Goal: Task Accomplishment & Management: Use online tool/utility

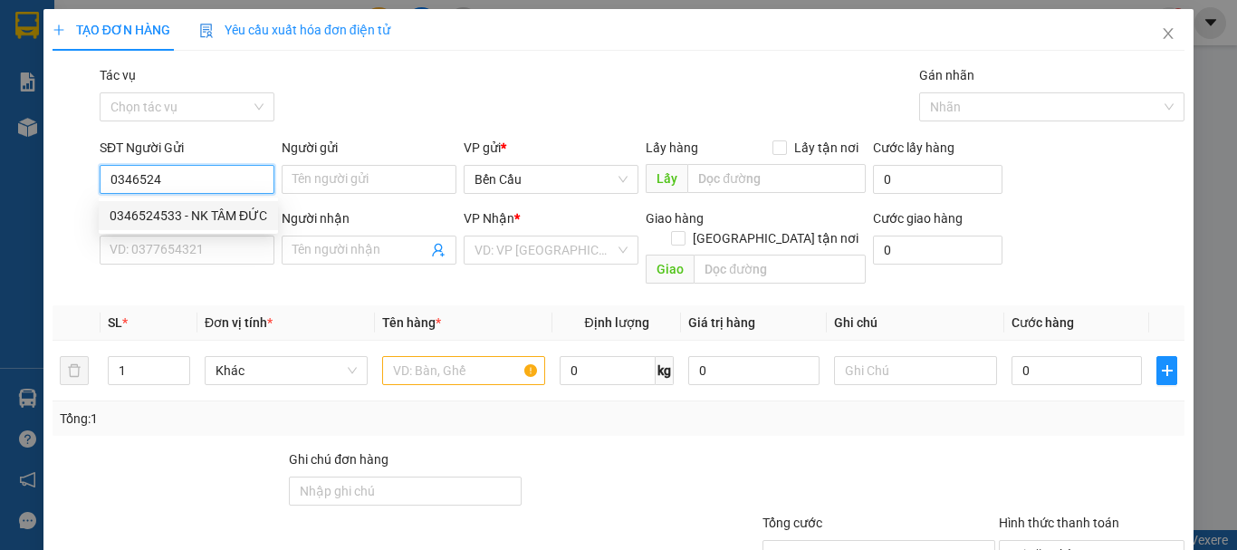
click at [169, 203] on div "0346524533 - NK TÂM ĐỨC" at bounding box center [188, 215] width 179 height 29
type input "0346524533"
type input "NK TÂM ĐỨC"
type input "0933665655"
type input "LABO WHITE"
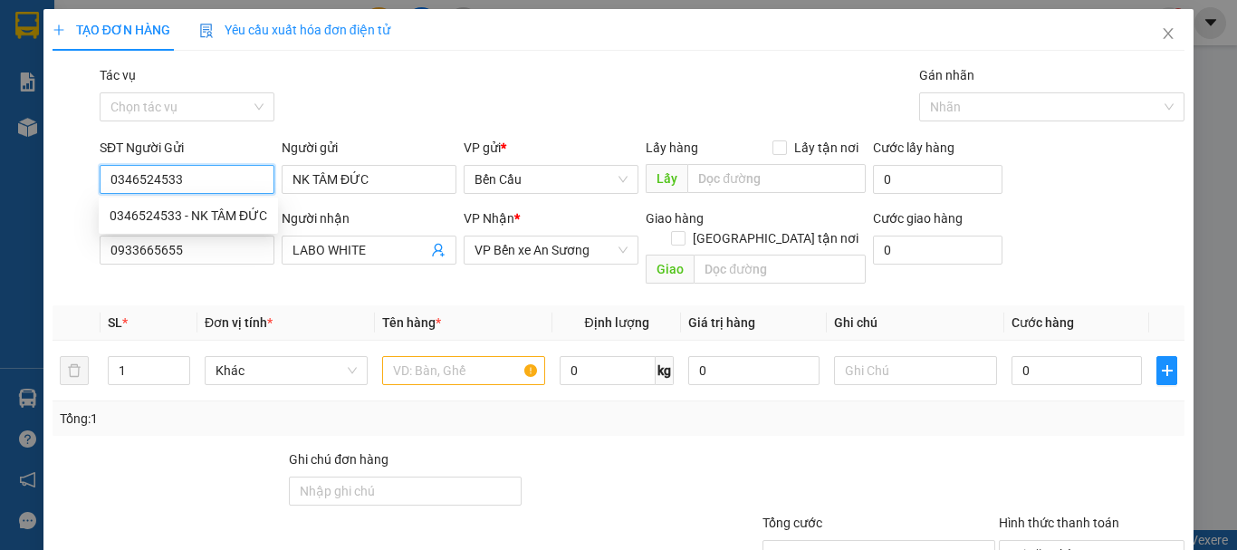
type input "30.000"
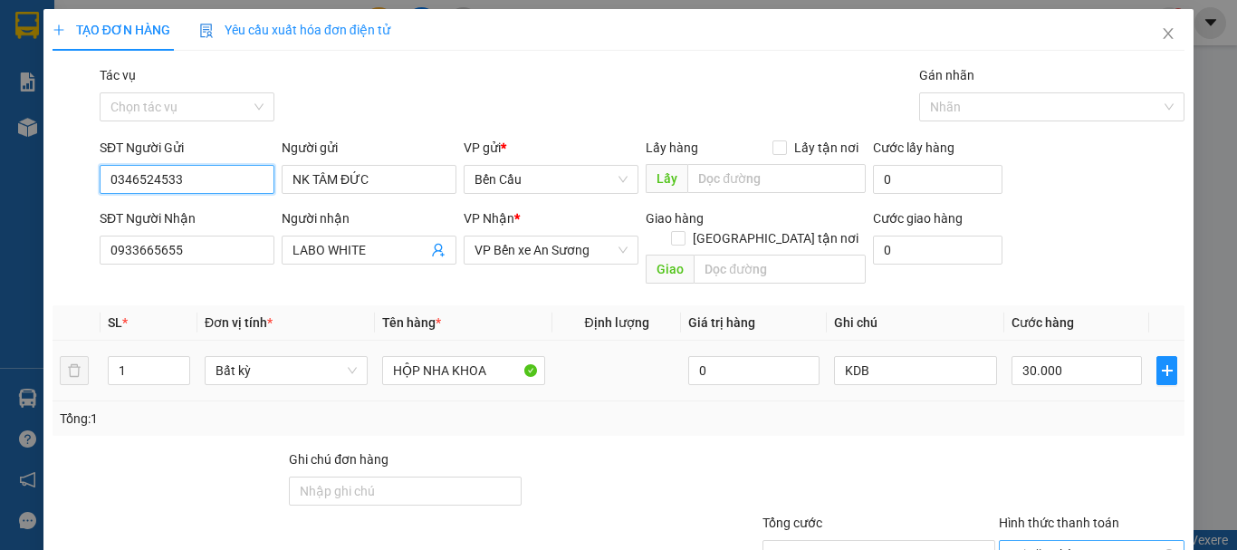
scroll to position [120, 0]
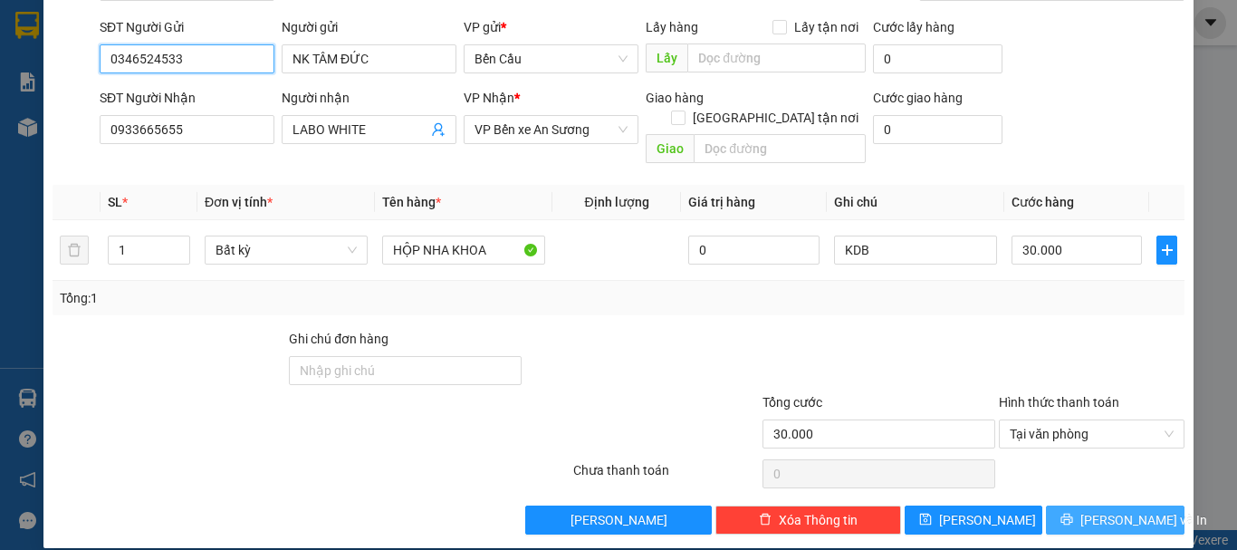
type input "0346524533"
drag, startPoint x: 1093, startPoint y: 492, endPoint x: 1019, endPoint y: 454, distance: 83.5
click at [1093, 510] on span "[PERSON_NAME] và In" at bounding box center [1144, 520] width 127 height 20
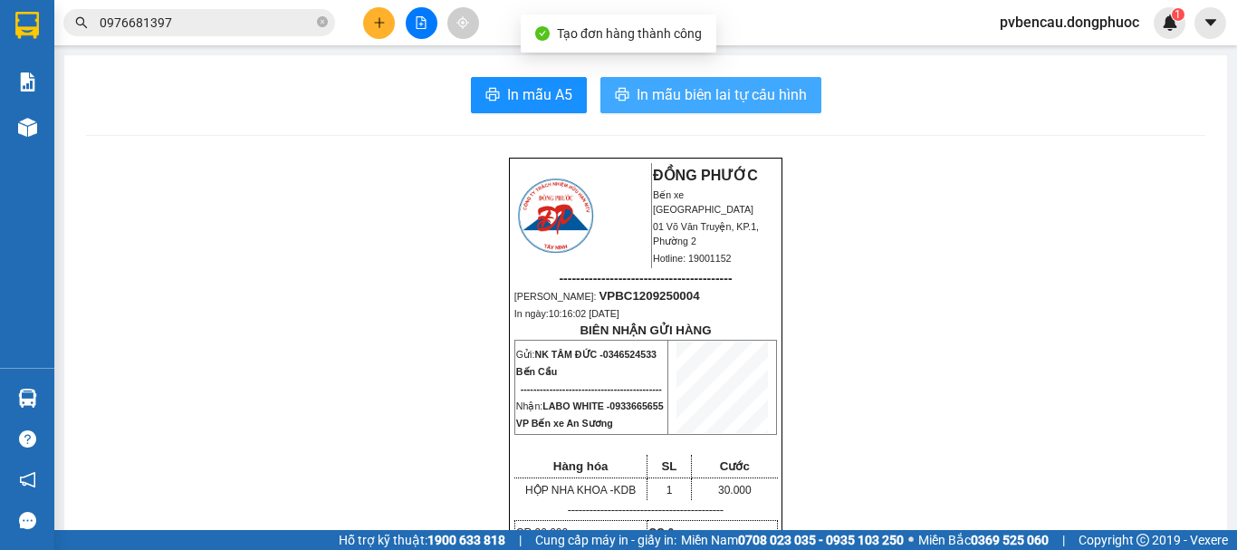
click at [655, 92] on span "In mẫu biên lai tự cấu hình" at bounding box center [722, 94] width 170 height 23
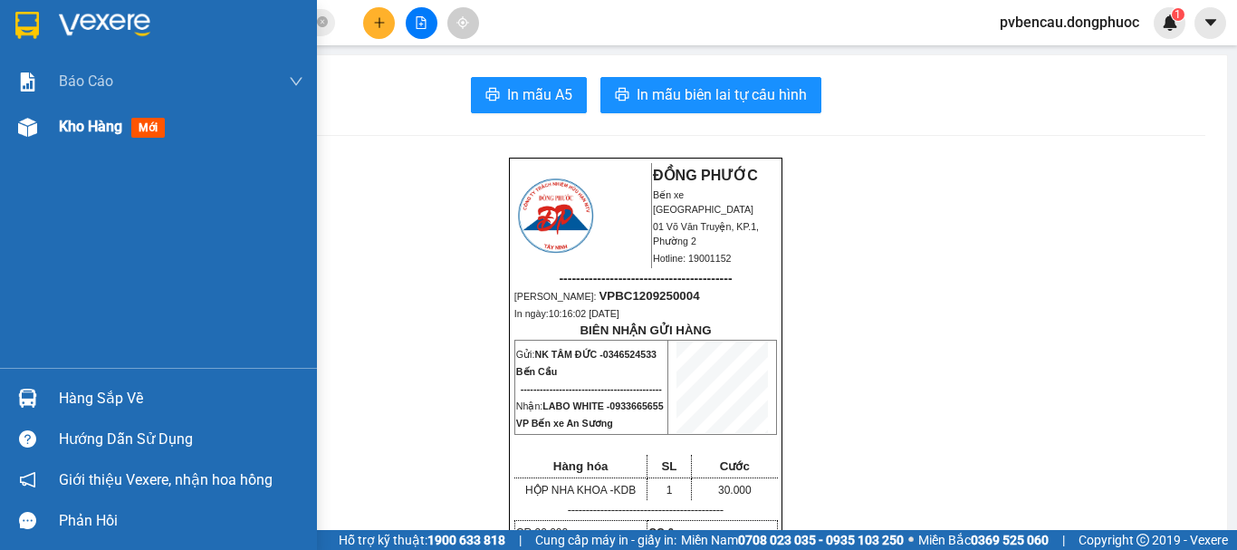
click at [97, 114] on div "Kho hàng mới" at bounding box center [181, 126] width 245 height 45
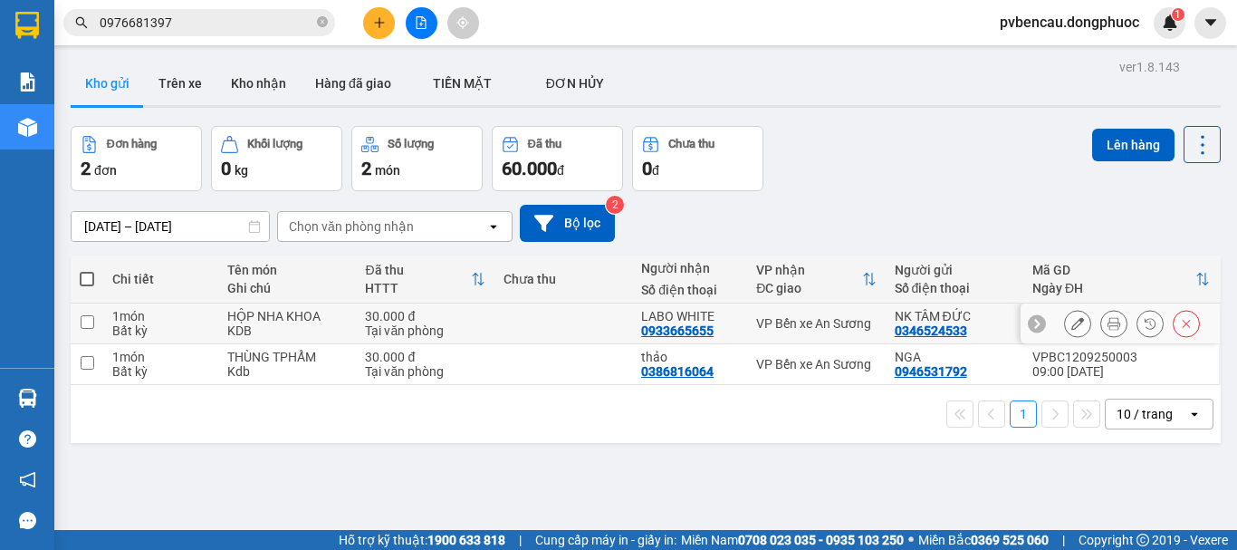
click at [1072, 331] on button at bounding box center [1077, 324] width 25 height 32
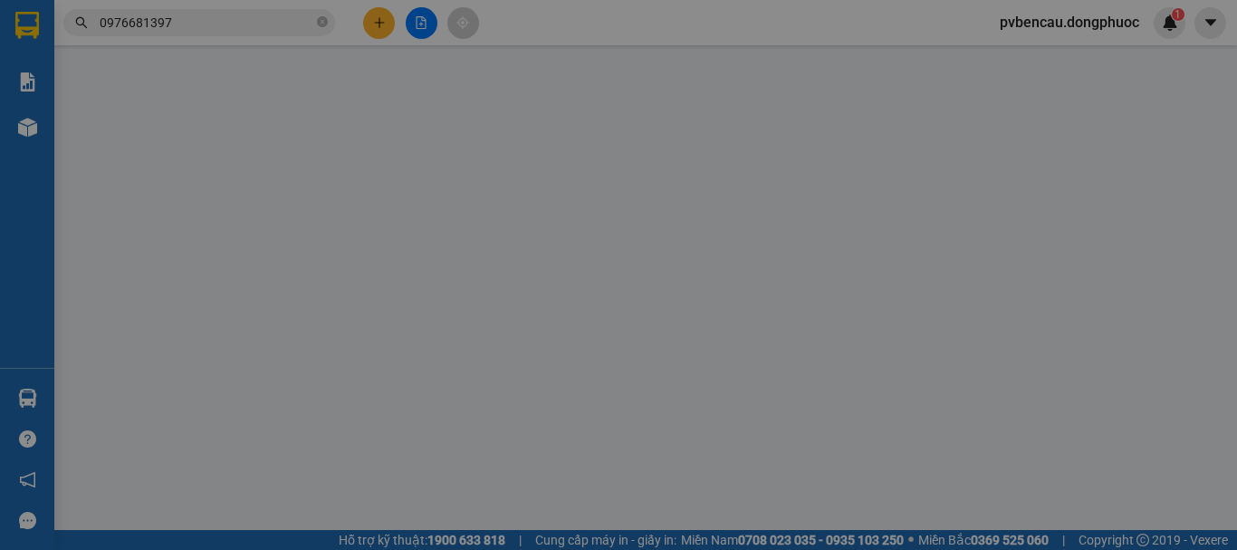
type input "0346524533"
type input "0933665655"
type input "30.000"
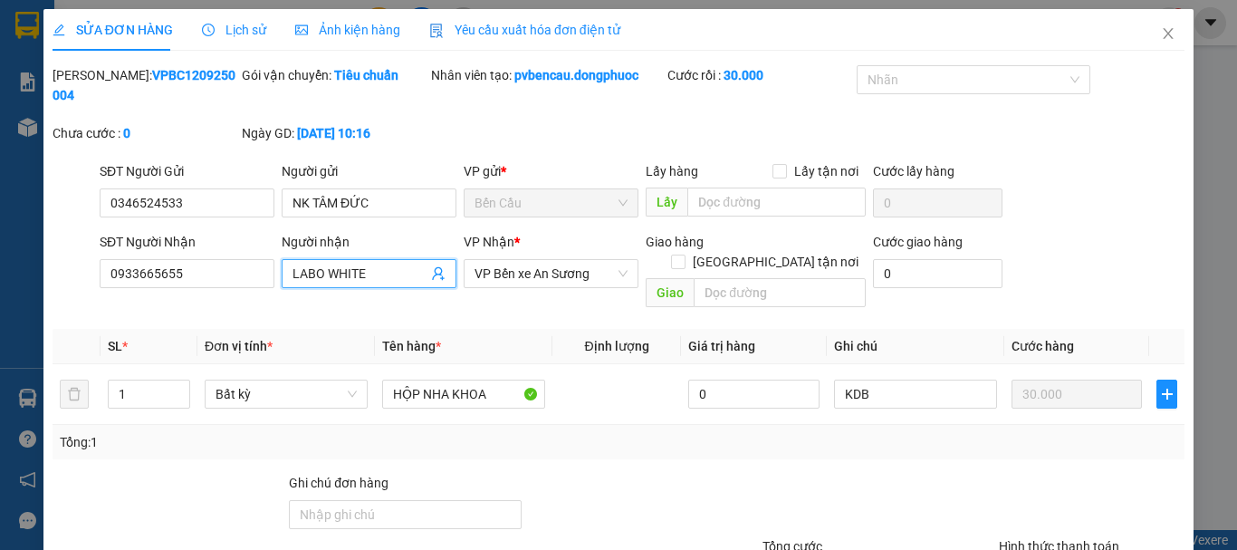
click at [431, 266] on icon "user-add" at bounding box center [438, 273] width 14 height 14
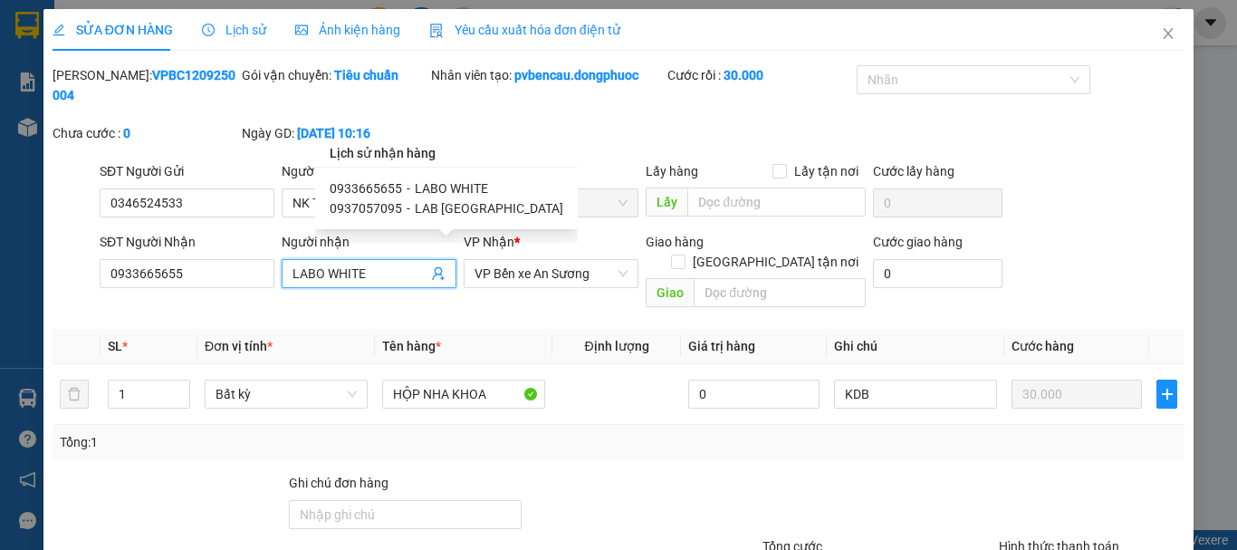
click at [439, 214] on span "LAB [GEOGRAPHIC_DATA]" at bounding box center [489, 208] width 149 height 14
type input "0937057095"
type input "LAB [GEOGRAPHIC_DATA]"
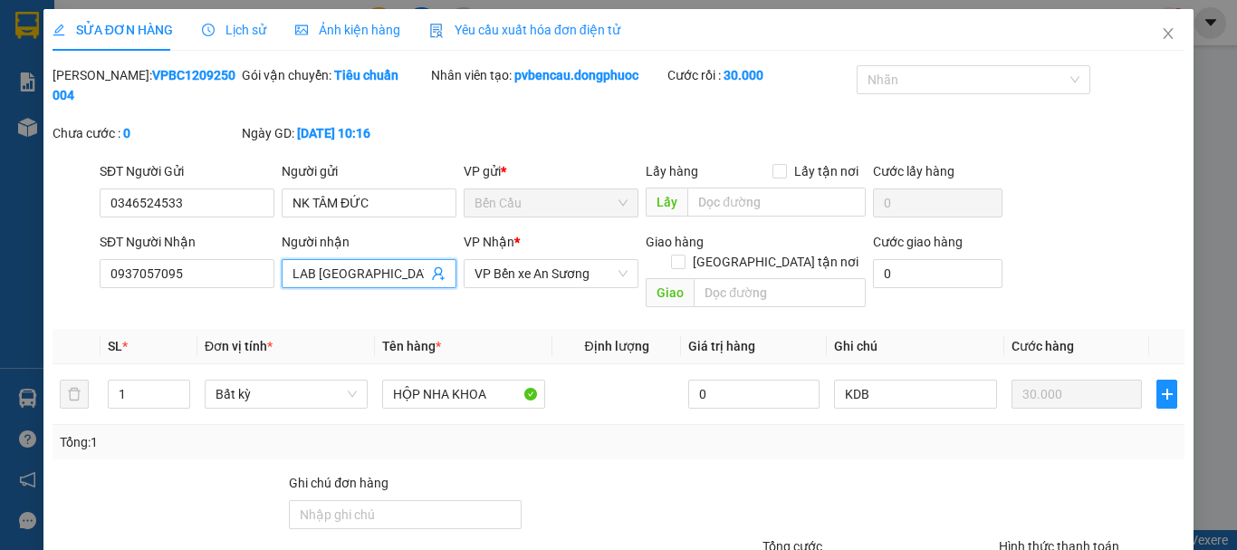
scroll to position [124, 0]
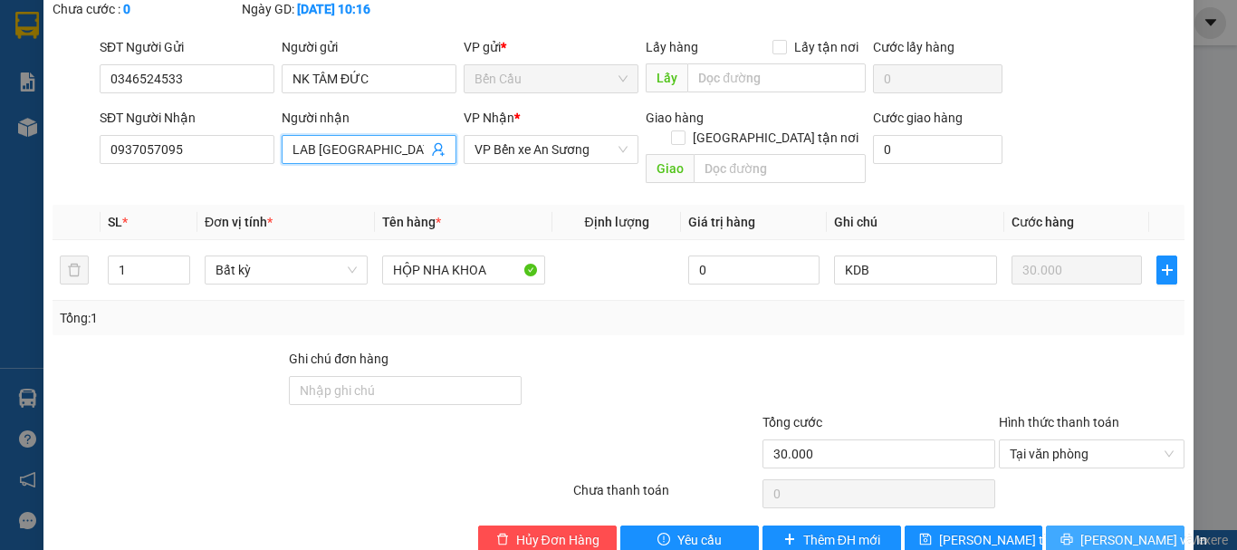
click at [1145, 525] on button "[PERSON_NAME] và In" at bounding box center [1115, 539] width 139 height 29
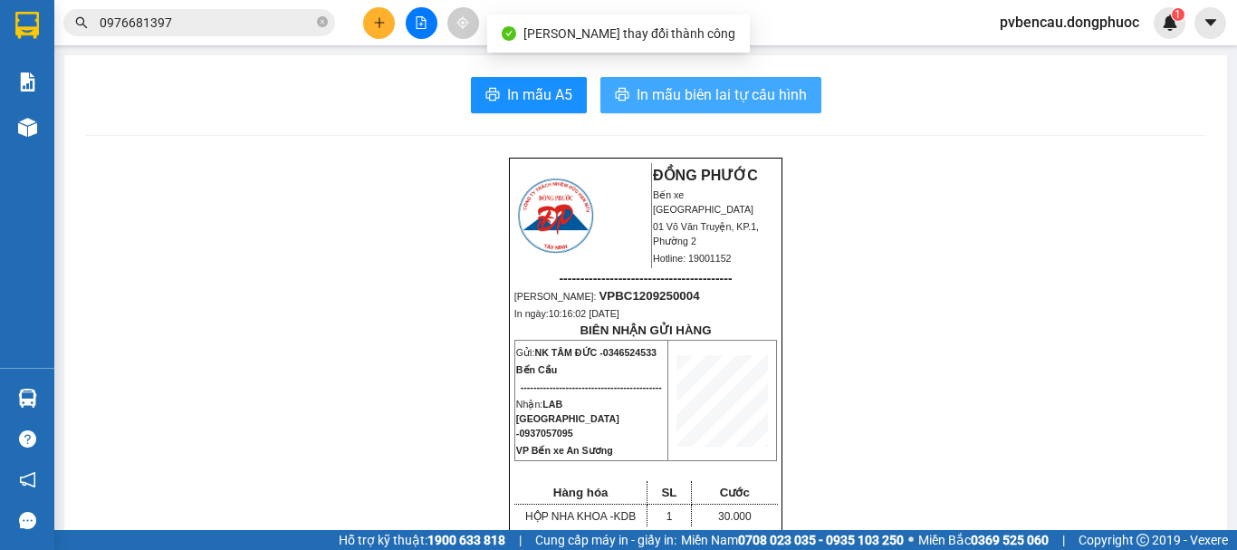
click at [773, 94] on span "In mẫu biên lai tự cấu hình" at bounding box center [722, 94] width 170 height 23
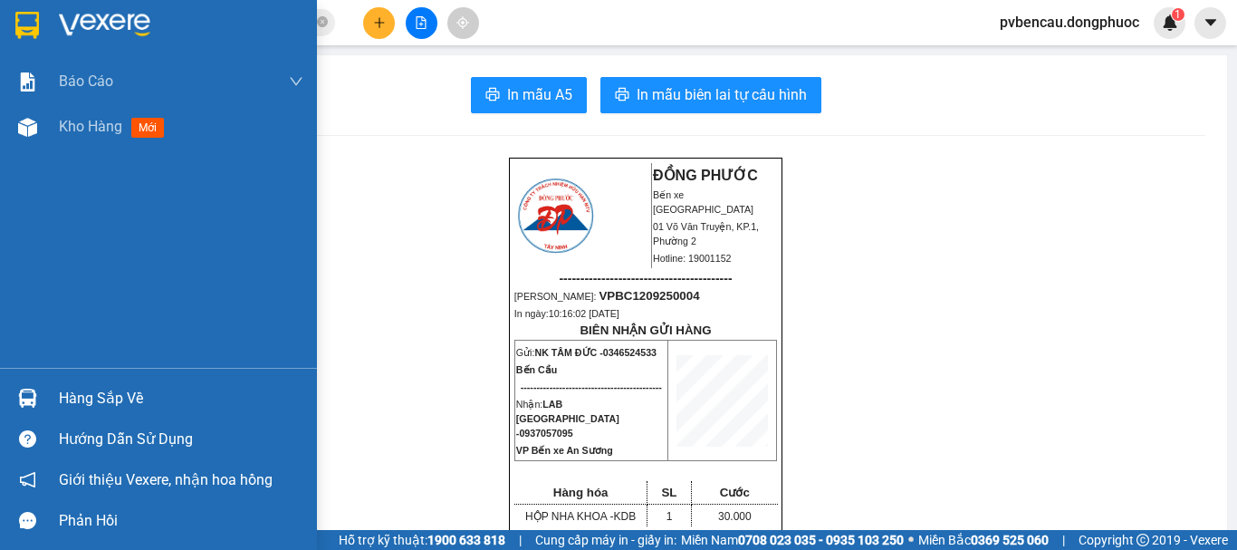
click at [43, 398] on div at bounding box center [28, 398] width 32 height 32
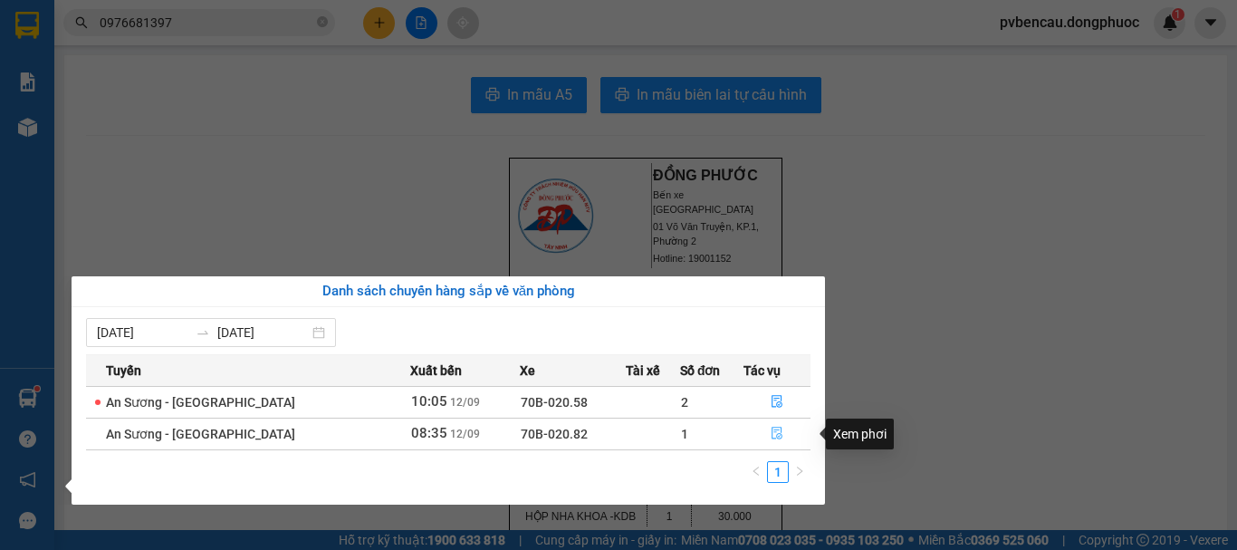
click at [763, 435] on button "button" at bounding box center [777, 433] width 65 height 29
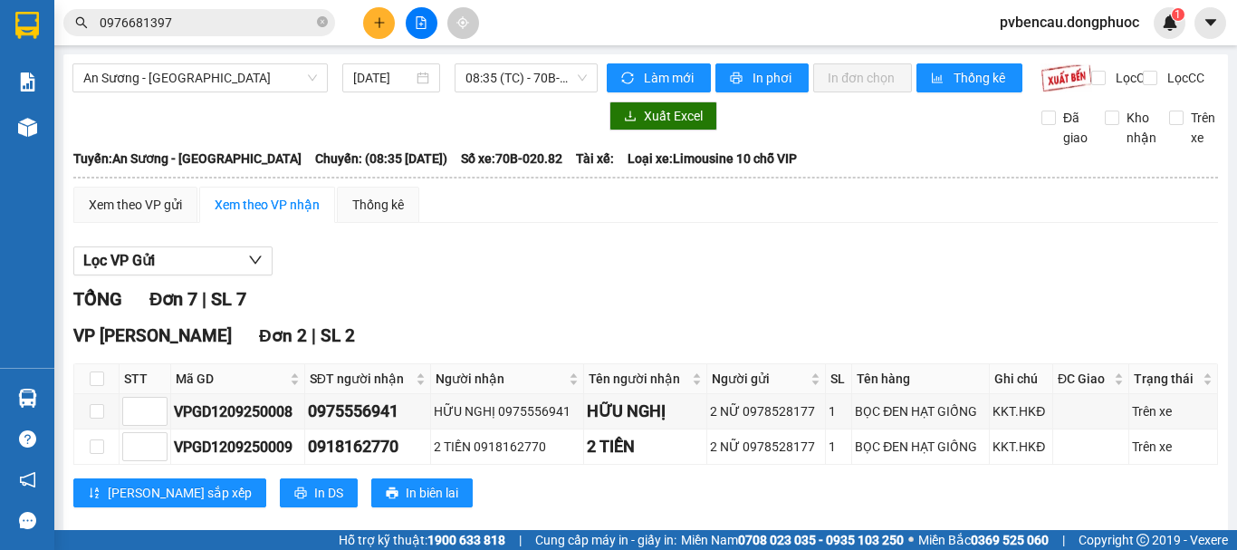
scroll to position [181, 0]
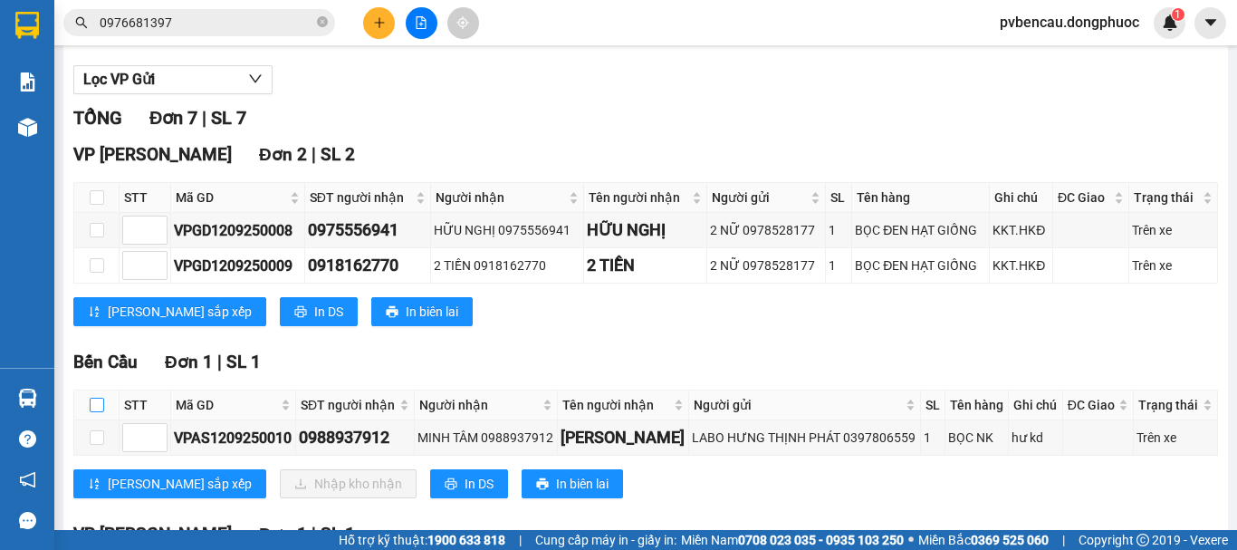
click at [97, 412] on input "checkbox" at bounding box center [97, 405] width 14 height 14
checkbox input "true"
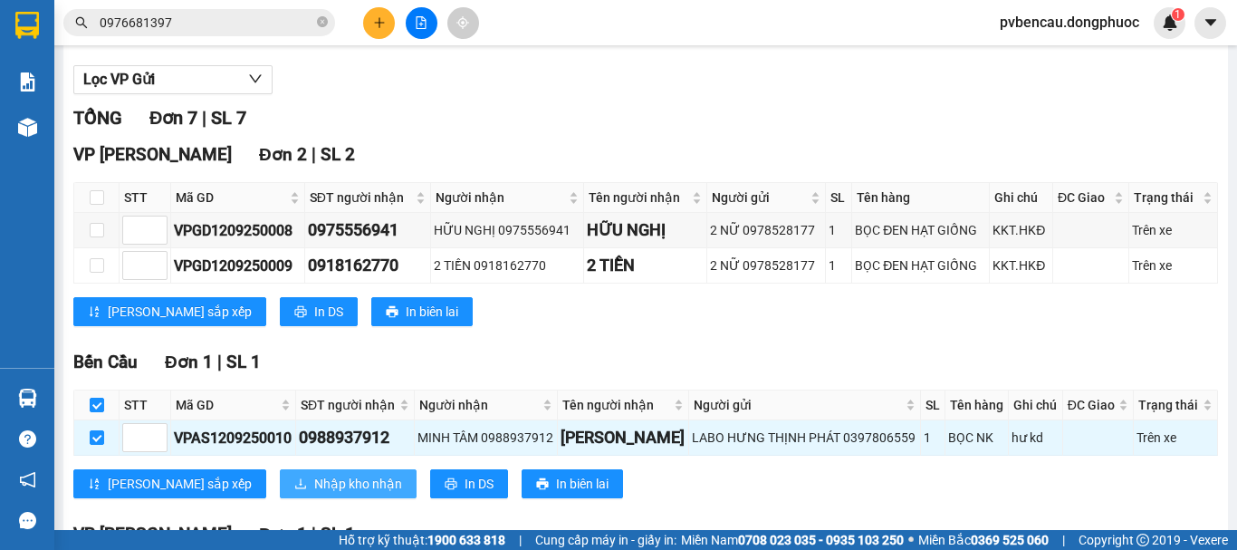
click at [314, 494] on span "Nhập kho nhận" at bounding box center [358, 484] width 88 height 20
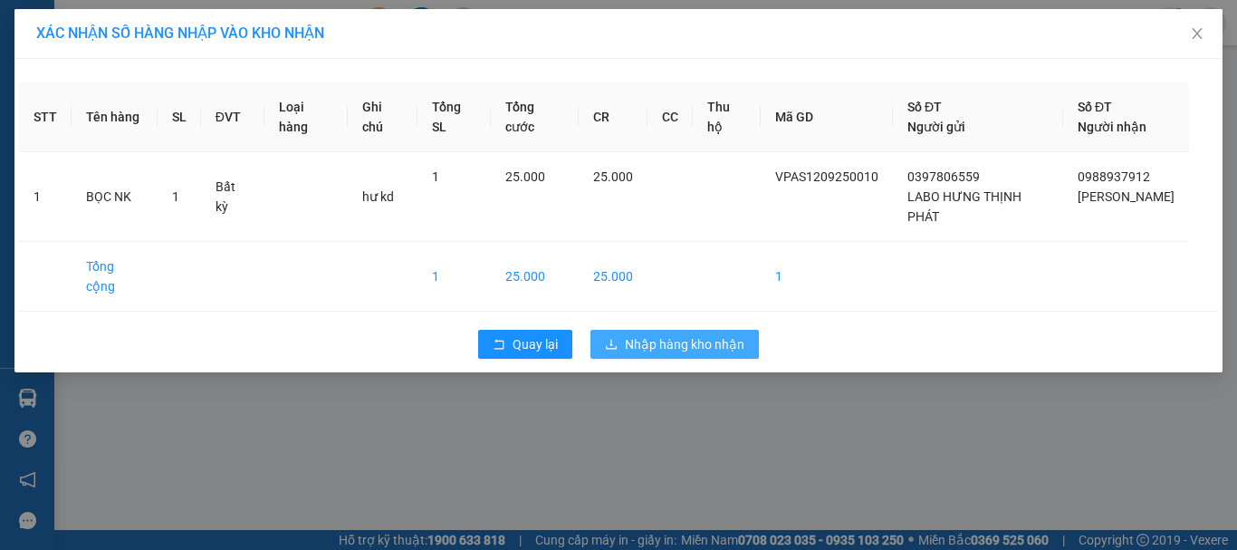
click at [621, 330] on button "Nhập hàng kho nhận" at bounding box center [675, 344] width 168 height 29
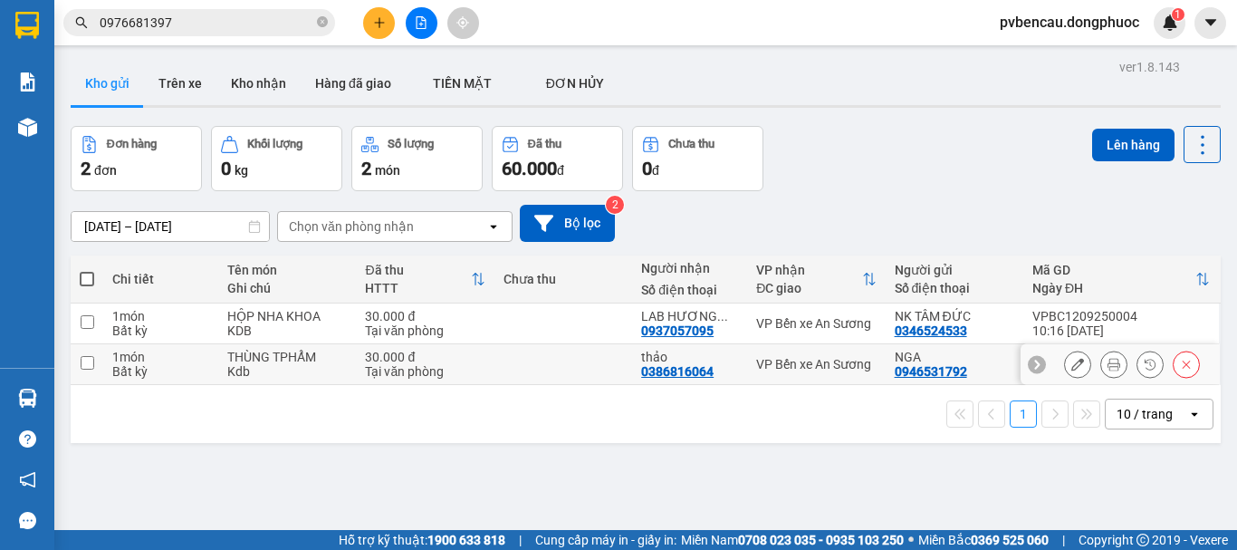
click at [432, 376] on div "Tại văn phòng" at bounding box center [425, 371] width 120 height 14
checkbox input "true"
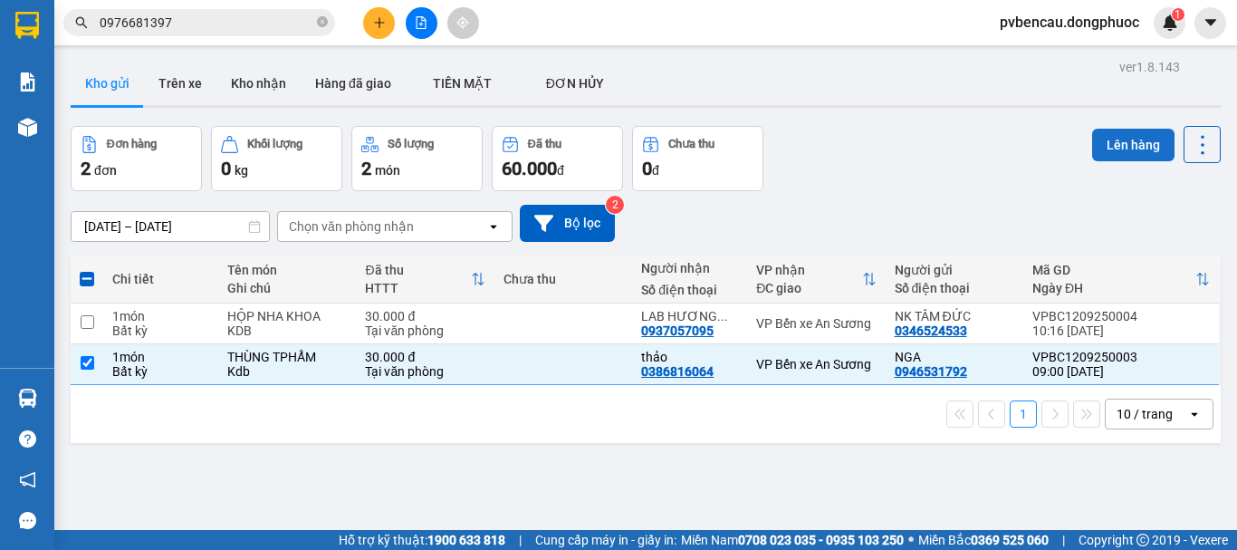
click at [1109, 146] on button "Lên hàng" at bounding box center [1134, 145] width 82 height 33
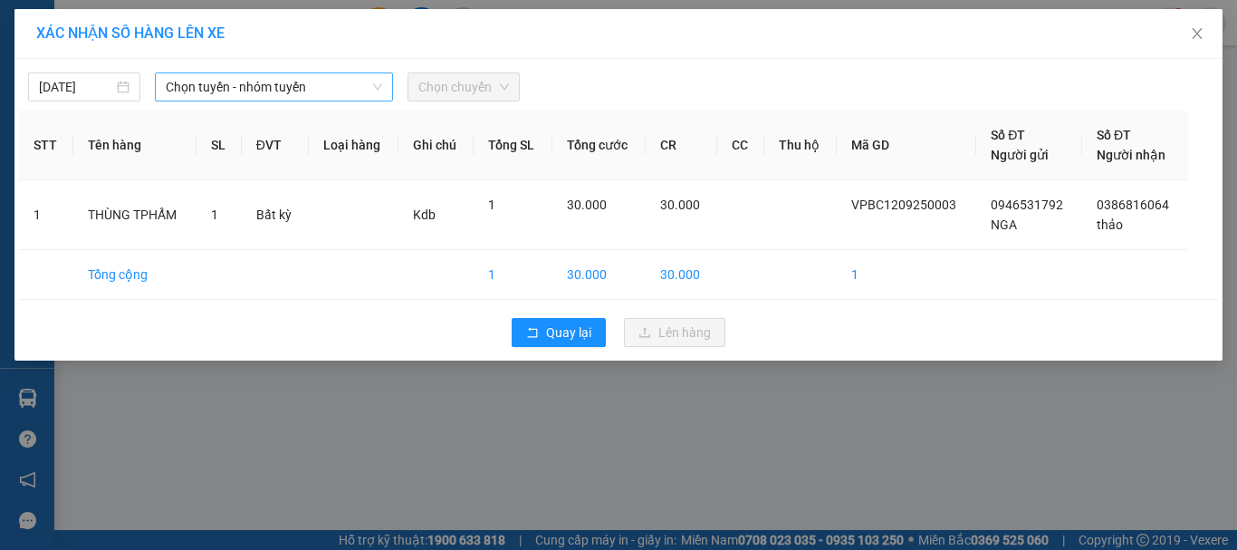
click at [342, 99] on span "Chọn tuyến - nhóm tuyến" at bounding box center [274, 86] width 217 height 27
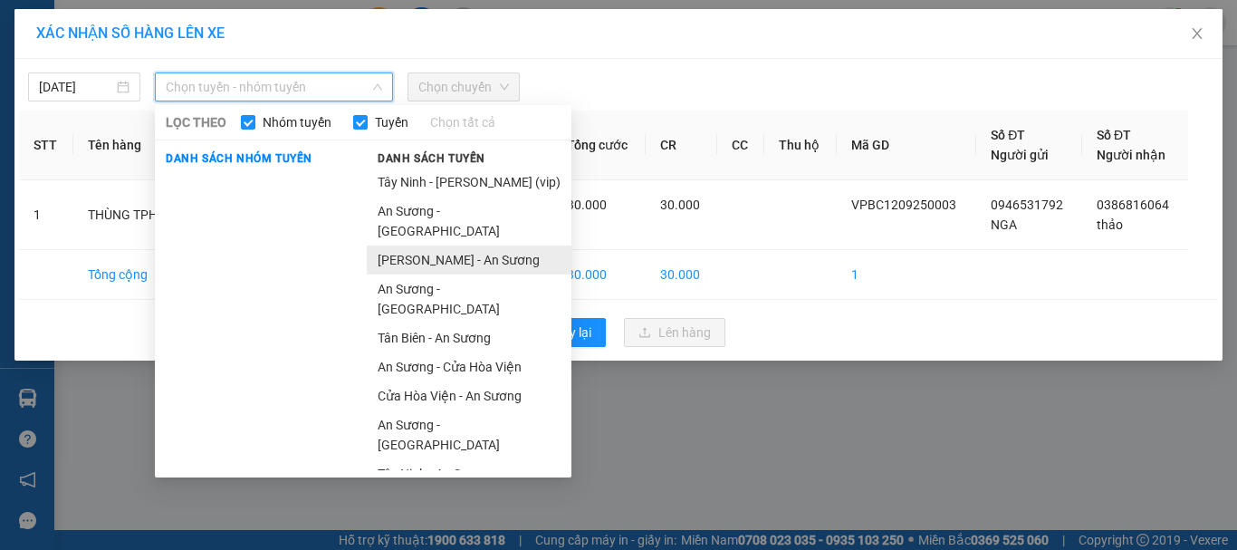
click at [429, 245] on li "[PERSON_NAME] - An Sương" at bounding box center [469, 259] width 205 height 29
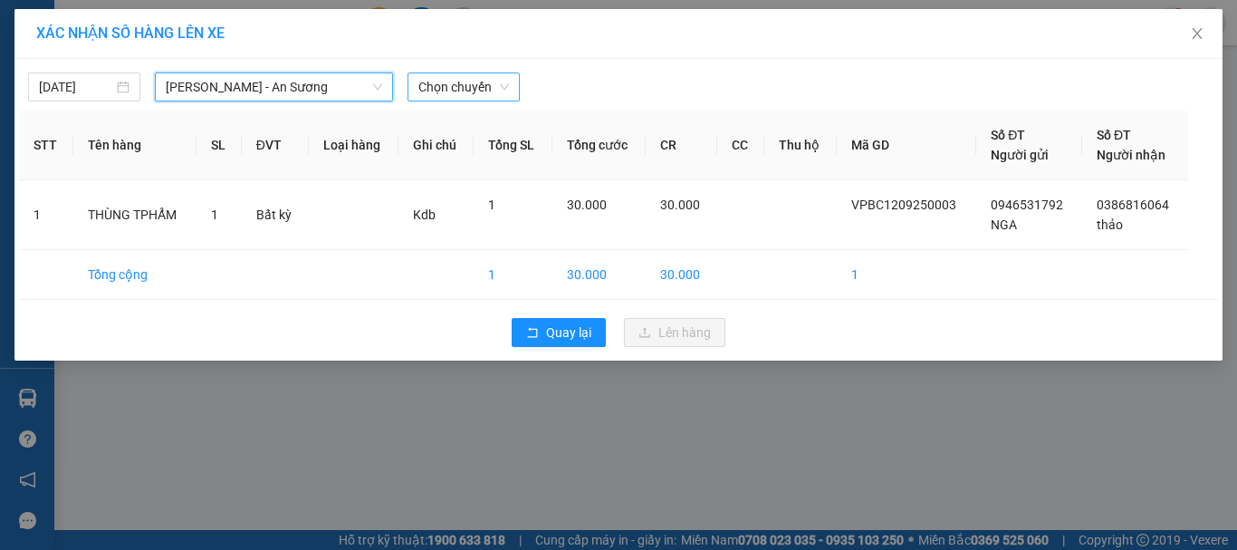
click at [442, 92] on span "Chọn chuyến" at bounding box center [464, 86] width 91 height 27
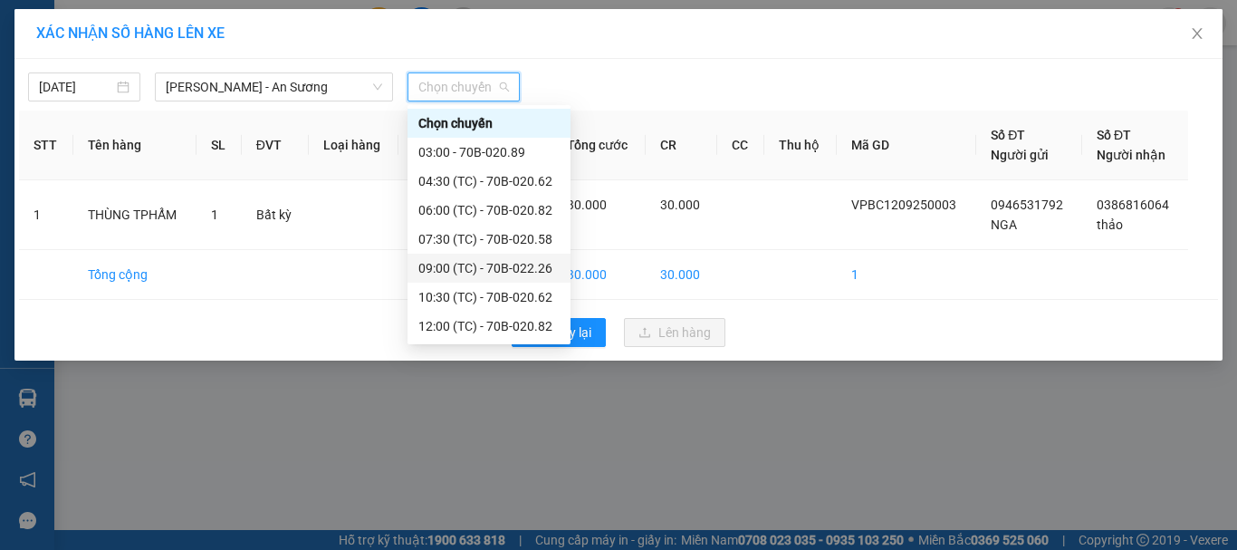
click at [518, 269] on div "09:00 (TC) - 70B-022.26" at bounding box center [489, 268] width 141 height 20
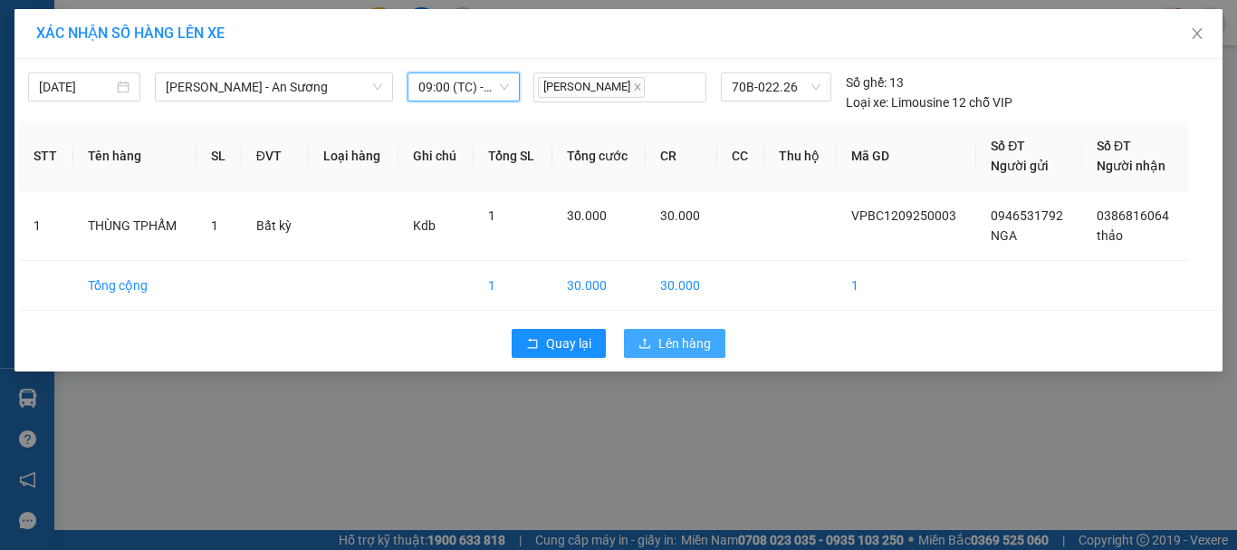
click at [661, 342] on span "Lên hàng" at bounding box center [685, 343] width 53 height 20
